Goal: Information Seeking & Learning: Learn about a topic

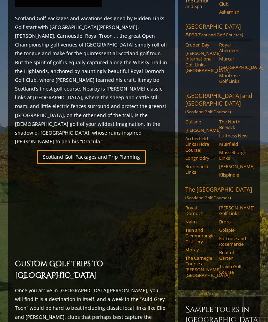
scroll to position [389, 0]
click at [229, 119] on link "The North Berwick" at bounding box center [233, 125] width 29 height 12
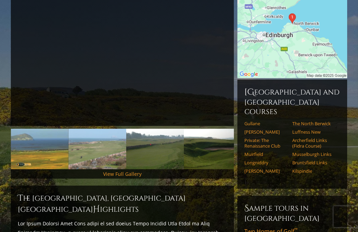
scroll to position [130, 0]
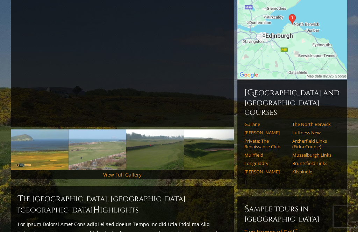
click at [252, 122] on link "Gullane" at bounding box center [265, 125] width 43 height 6
